Goal: Task Accomplishment & Management: Use online tool/utility

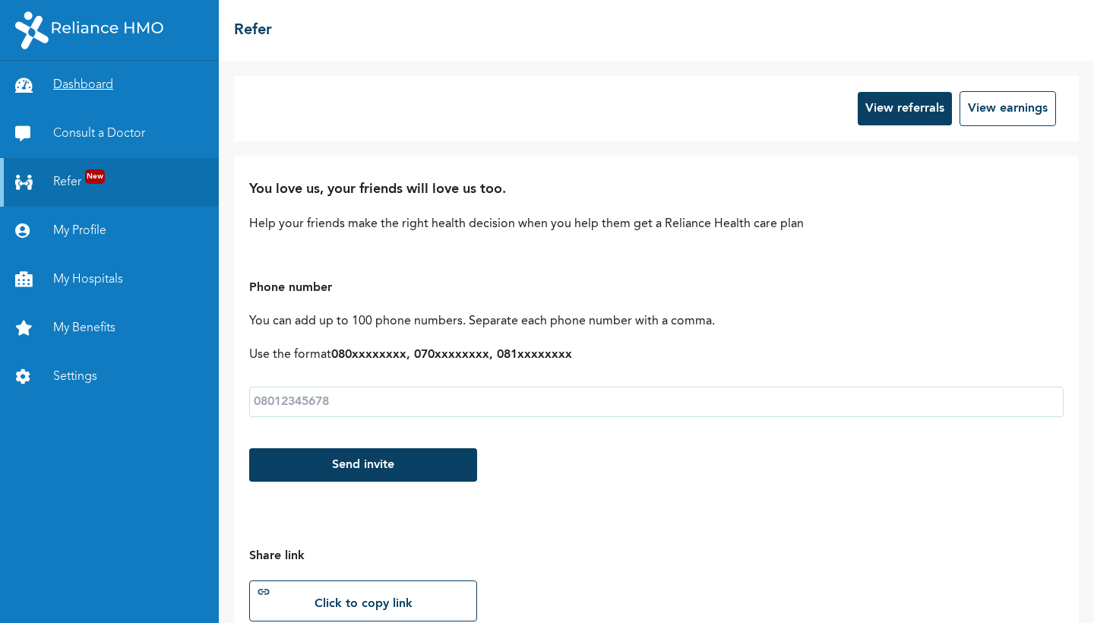
click at [73, 94] on link "Dashboard" at bounding box center [109, 85] width 219 height 49
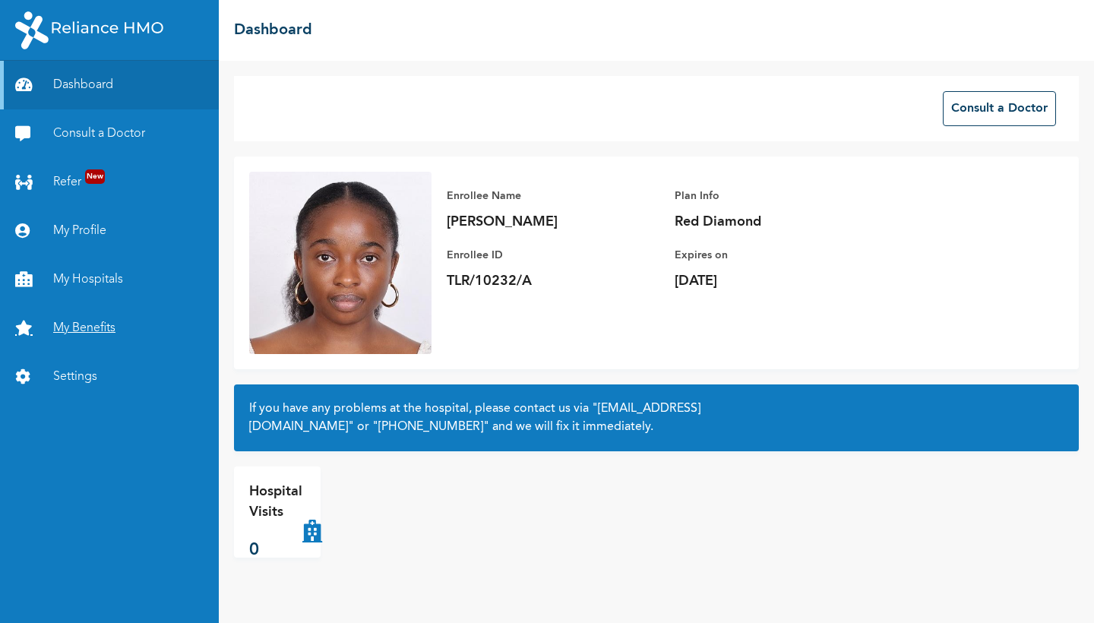
click at [106, 329] on link "My Benefits" at bounding box center [109, 328] width 219 height 49
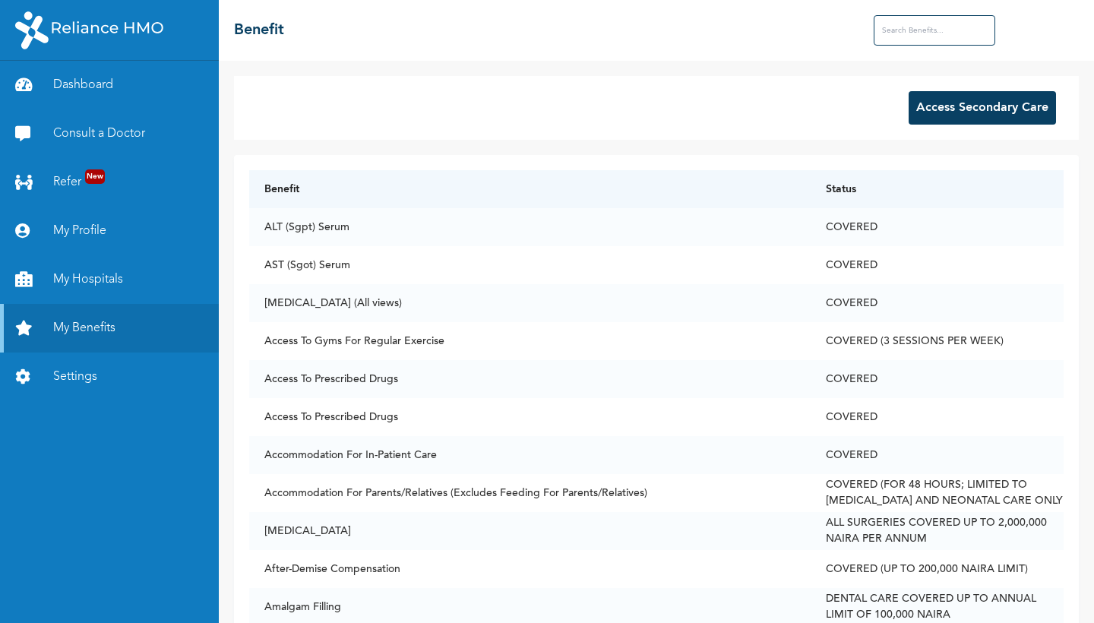
click at [935, 115] on button "Access Secondary Care" at bounding box center [982, 107] width 147 height 33
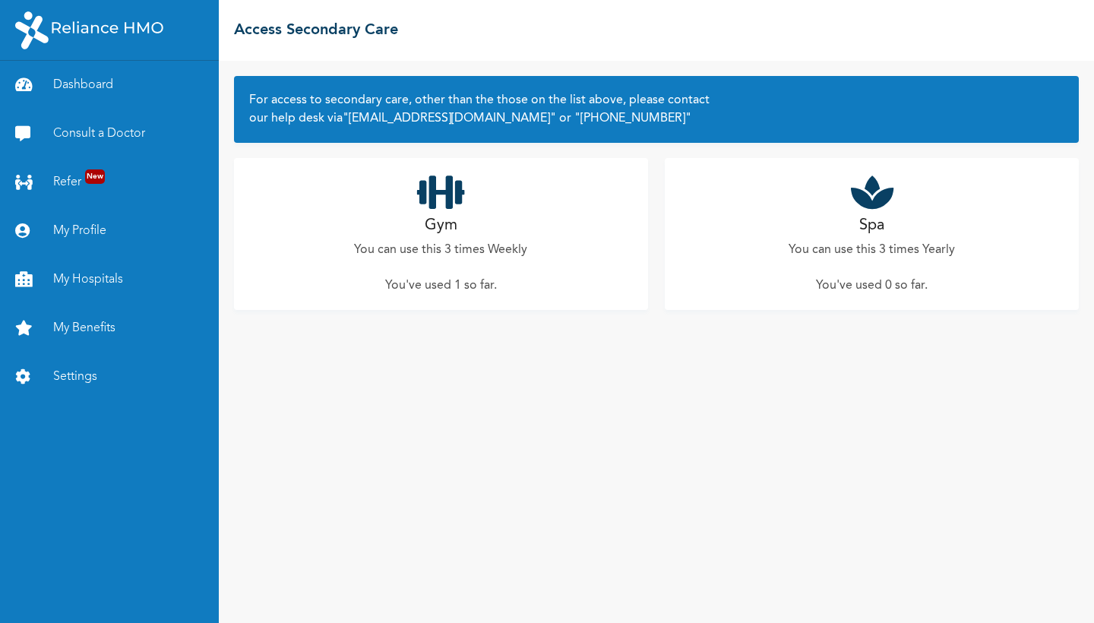
click at [445, 289] on p "You've used 1 so far ." at bounding box center [441, 286] width 112 height 18
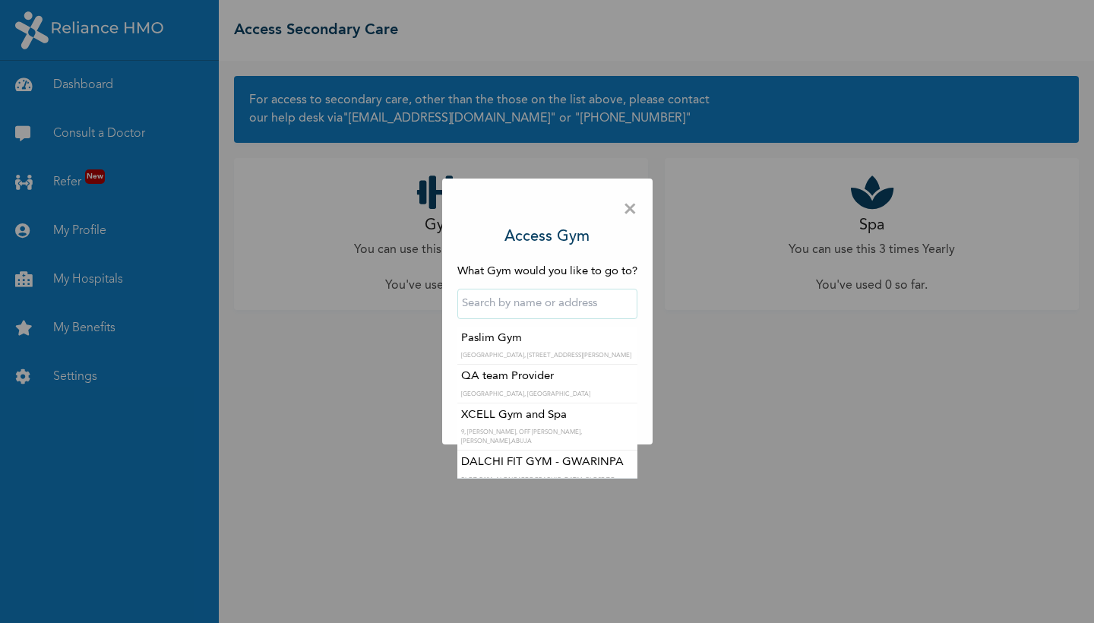
click at [495, 305] on input "text" at bounding box center [547, 304] width 180 height 30
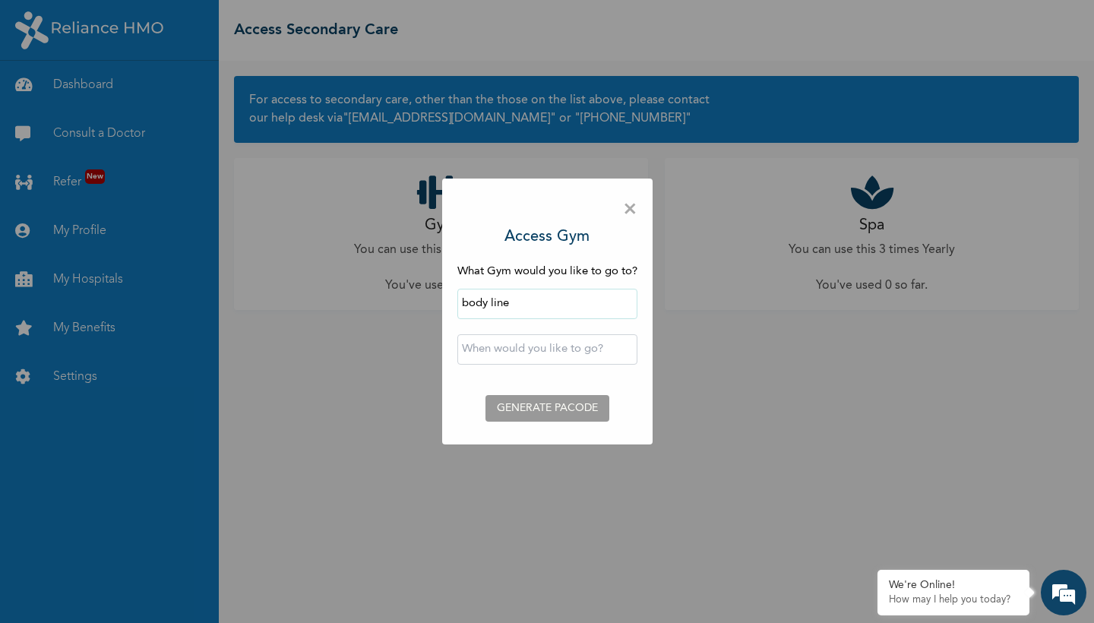
drag, startPoint x: 552, startPoint y: 356, endPoint x: 561, endPoint y: 437, distance: 81.1
click at [561, 437] on div "× Access Gym What Gym would you like to go to? body line ‹ [DATE] › Su Mo Tu We…" at bounding box center [547, 312] width 210 height 266
click at [516, 292] on input "body line" at bounding box center [547, 304] width 180 height 30
click at [517, 308] on input "body line" at bounding box center [547, 304] width 180 height 30
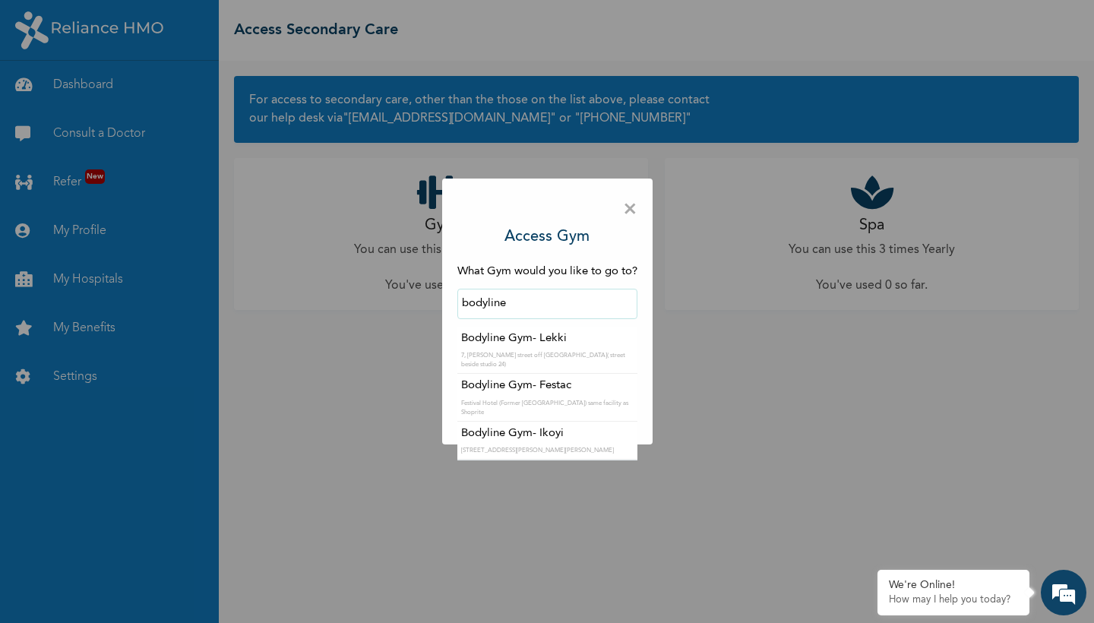
type input "Bodyline Gym- Ikoyi"
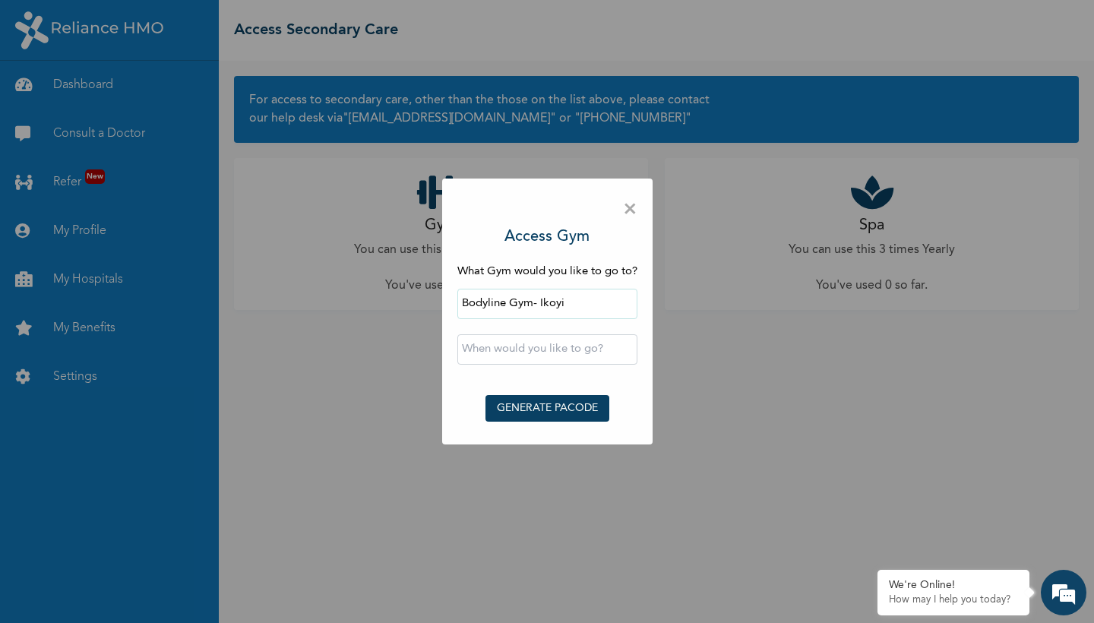
click at [541, 345] on input "text" at bounding box center [547, 349] width 180 height 30
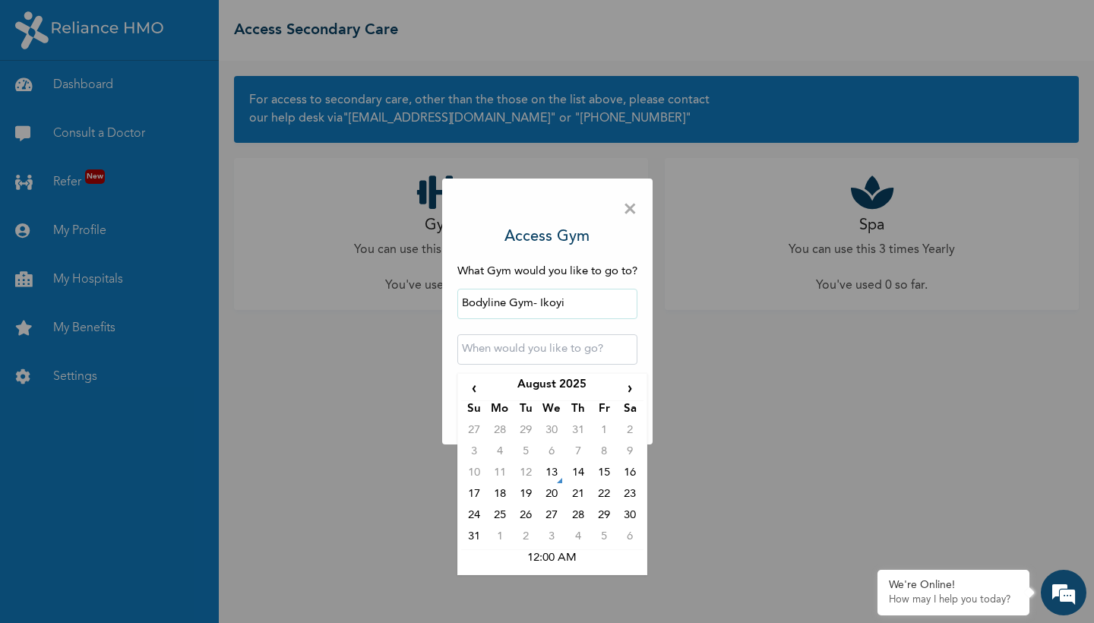
click at [552, 476] on td "13" at bounding box center [552, 475] width 26 height 21
type input "[DATE] 12:00 AM"
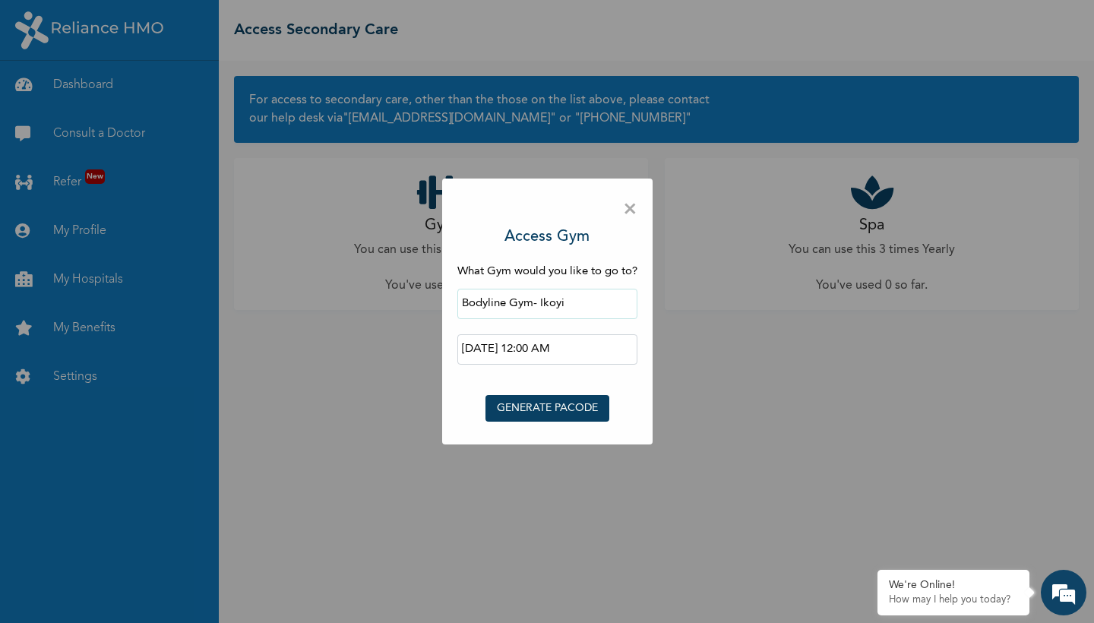
click at [530, 406] on button "GENERATE PACODE" at bounding box center [547, 408] width 124 height 27
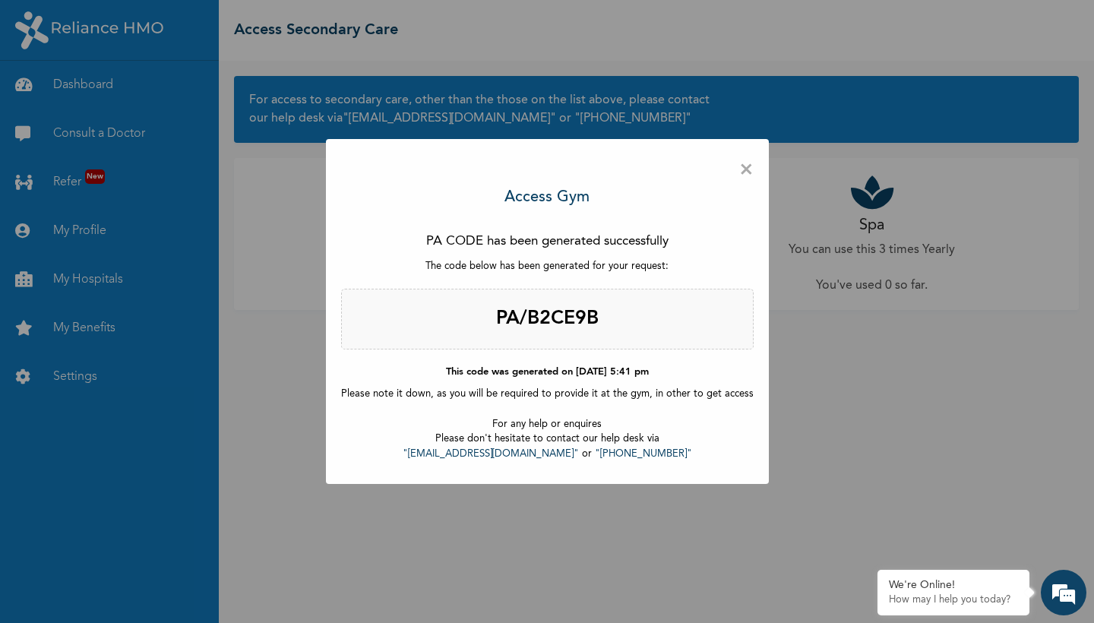
click at [96, 85] on div "× Access Gym PA CODE has been generated successfully The code below has been ge…" at bounding box center [547, 311] width 1094 height 623
click at [739, 169] on span "×" at bounding box center [746, 170] width 14 height 32
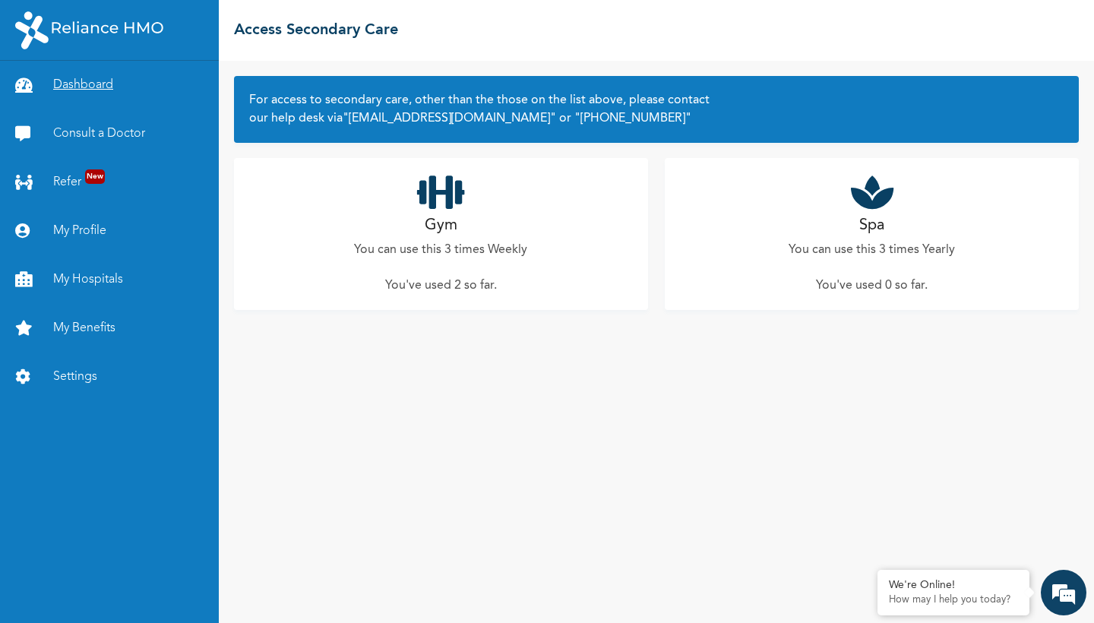
click at [81, 74] on link "Dashboard" at bounding box center [109, 85] width 219 height 49
